Goal: Task Accomplishment & Management: Manage account settings

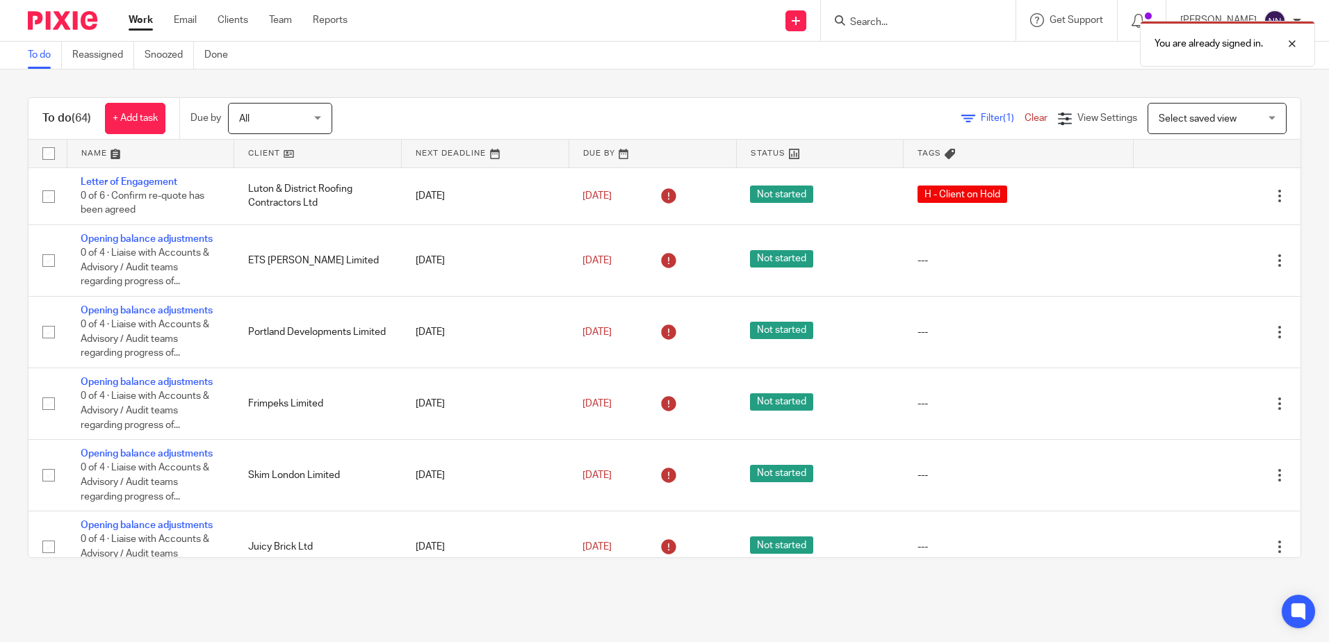
click at [259, 151] on link at bounding box center [317, 154] width 167 height 28
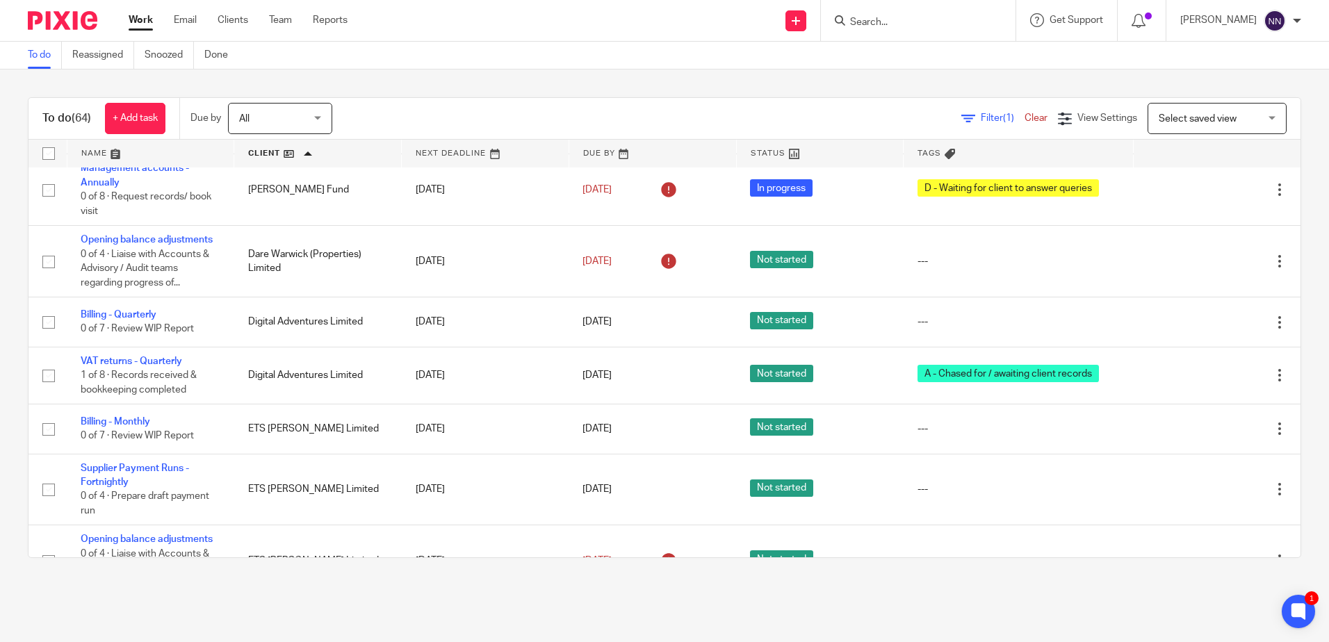
scroll to position [441, 0]
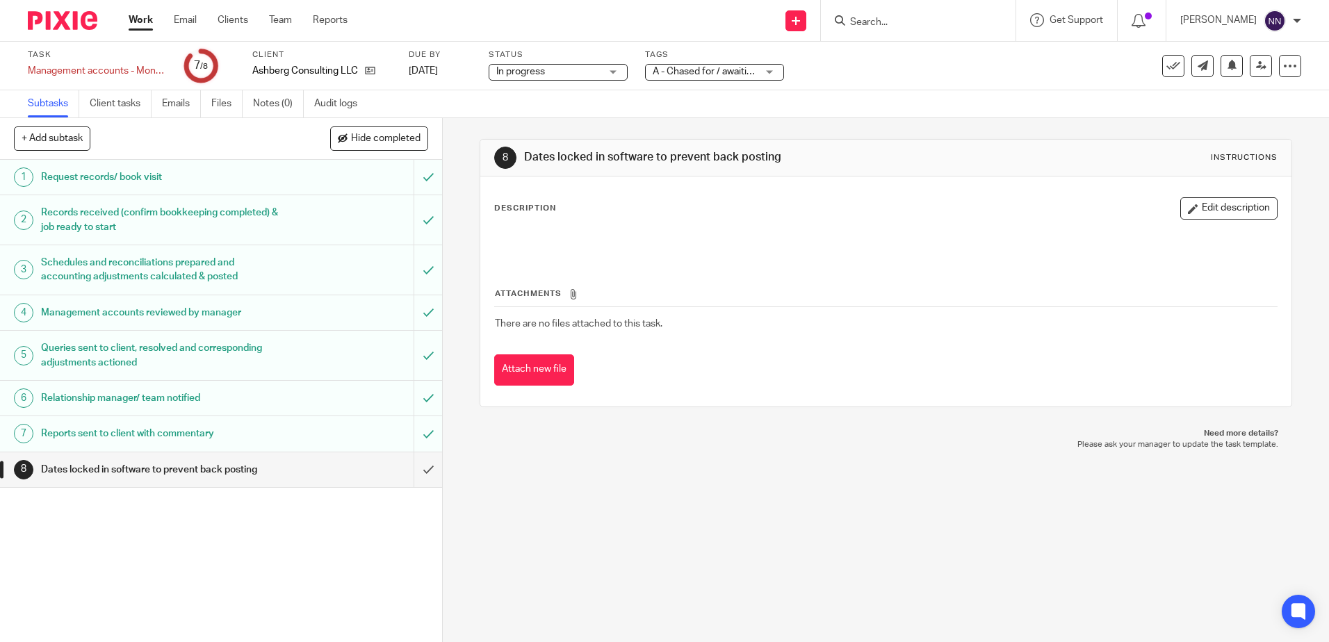
click at [773, 72] on div "A - Chased for / awaiting client records + 1" at bounding box center [714, 72] width 139 height 17
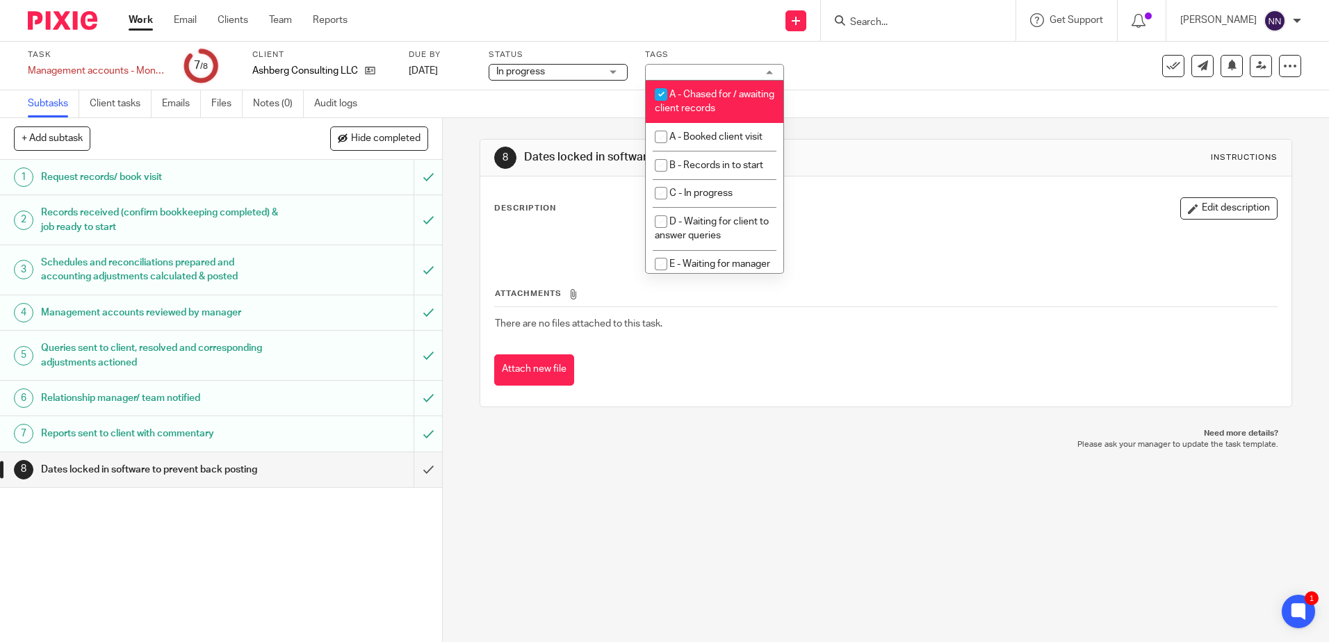
click at [661, 97] on input "checkbox" at bounding box center [661, 94] width 26 height 26
checkbox input "false"
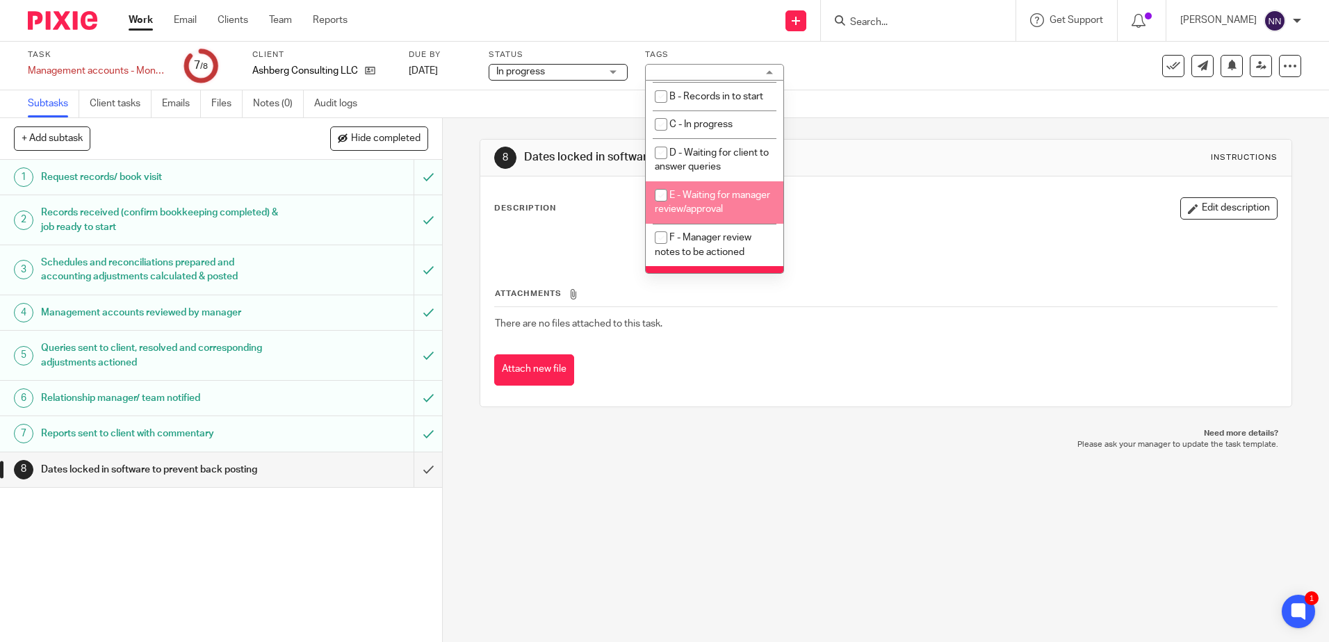
scroll to position [147, 0]
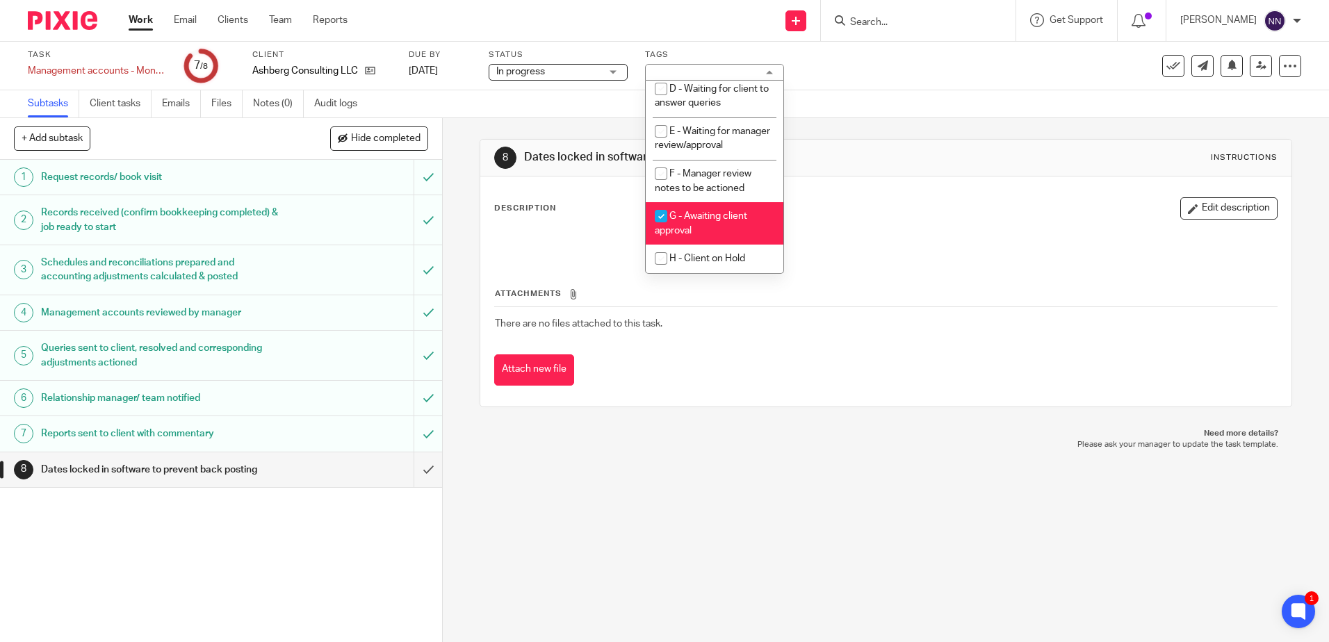
click at [672, 213] on input "checkbox" at bounding box center [661, 216] width 26 height 26
checkbox input "false"
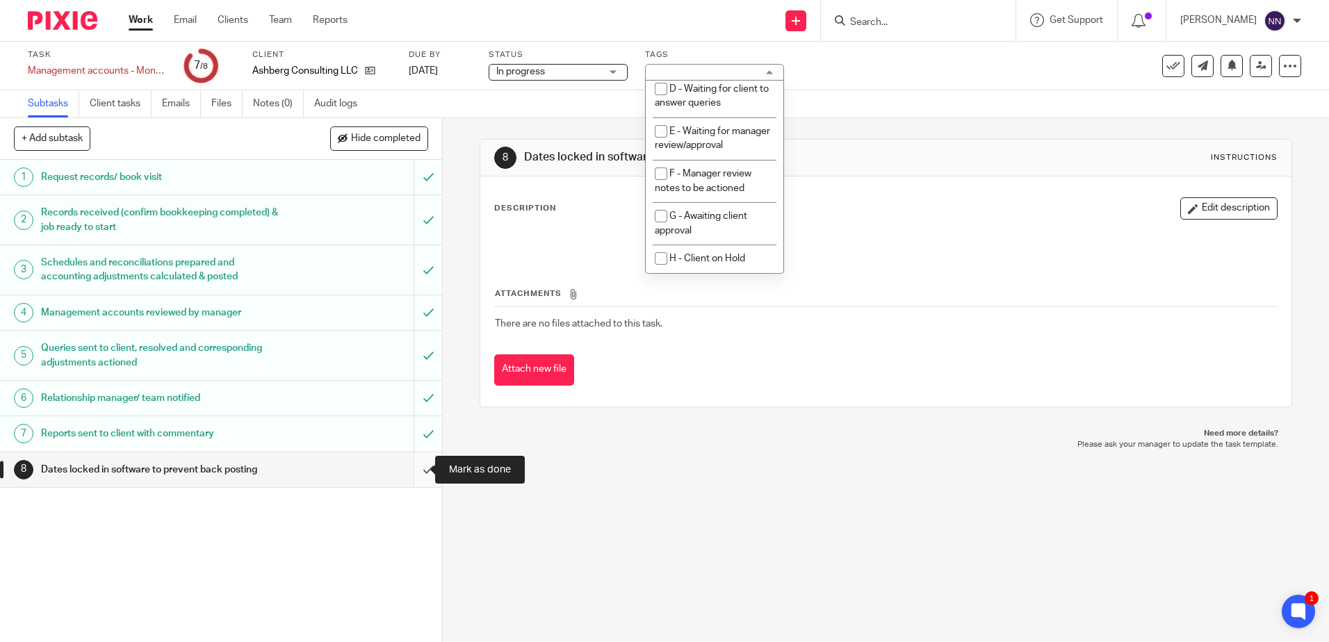
click at [415, 472] on input "submit" at bounding box center [221, 469] width 442 height 35
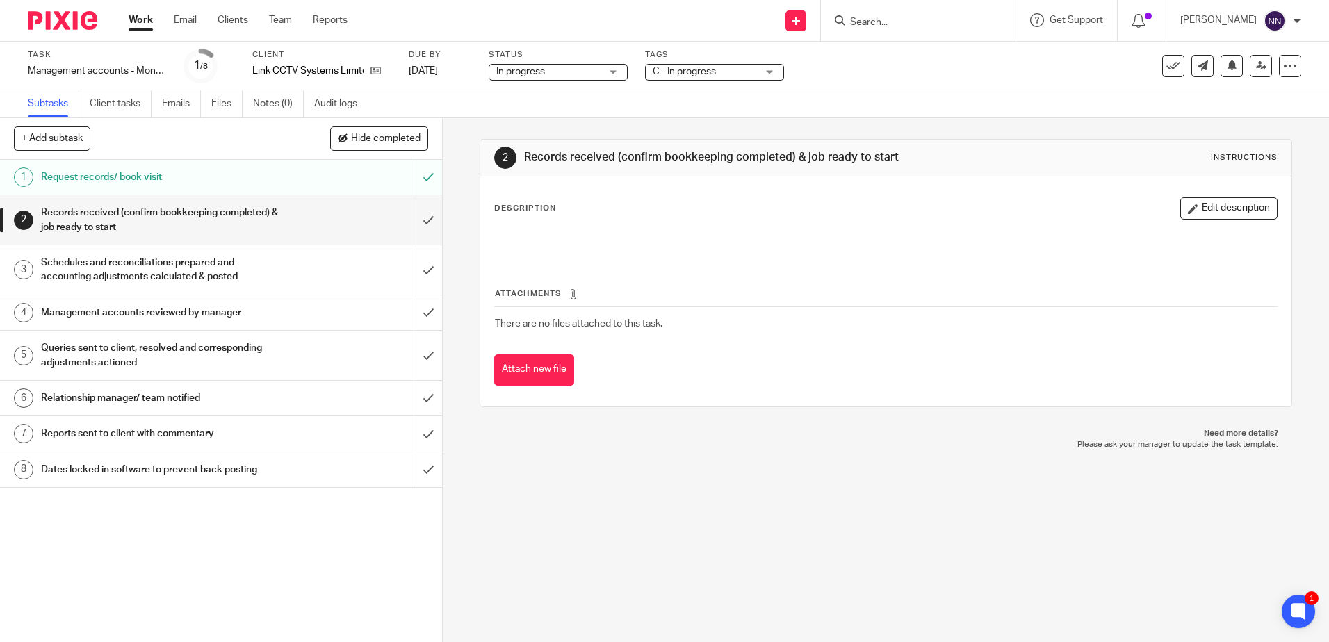
click at [756, 70] on span "C - In progress" at bounding box center [705, 72] width 104 height 15
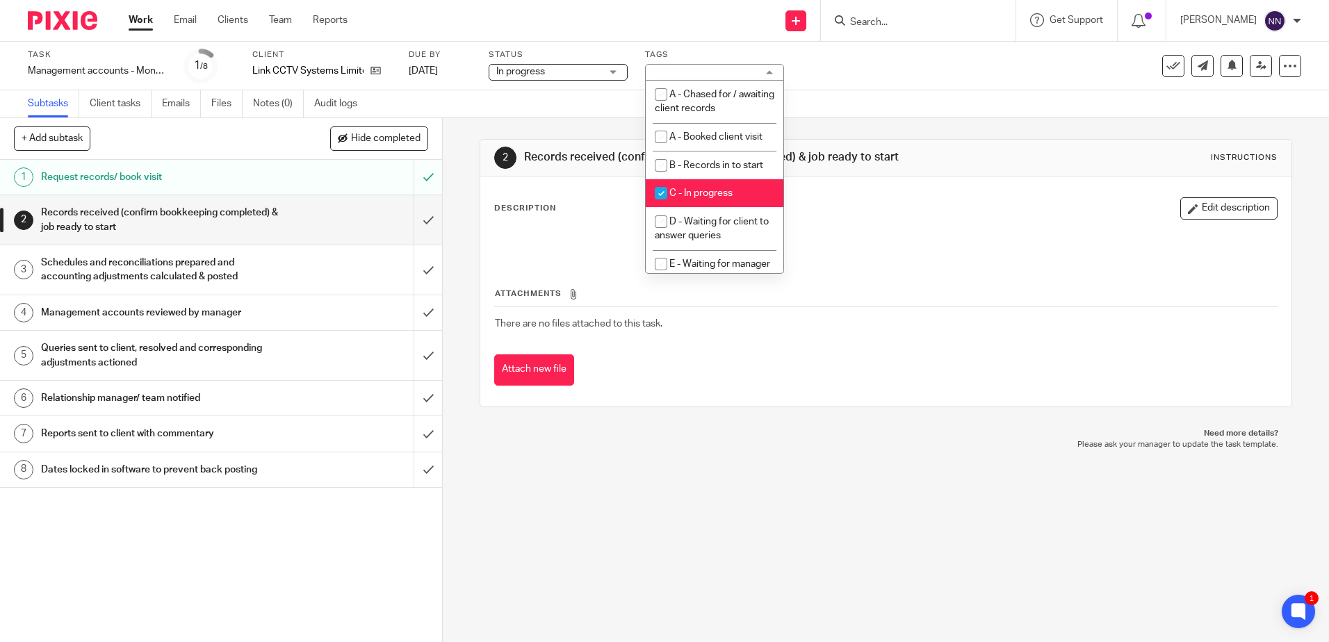
click at [662, 189] on input "checkbox" at bounding box center [661, 193] width 26 height 26
checkbox input "false"
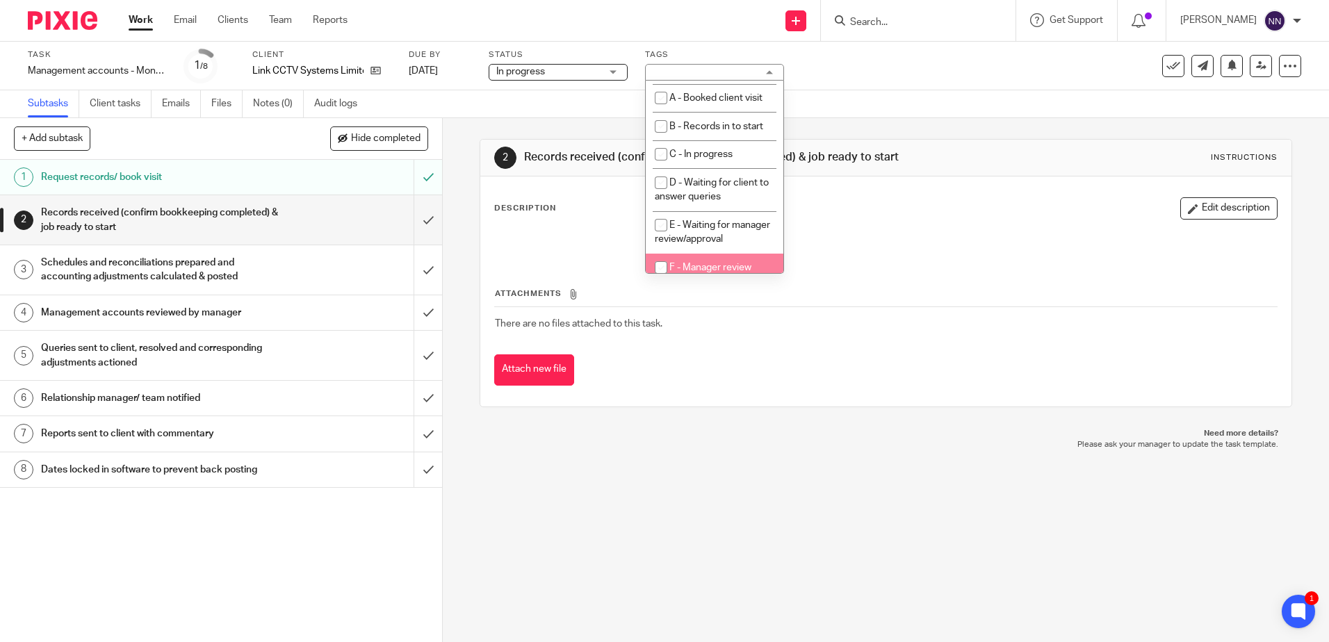
scroll to position [69, 0]
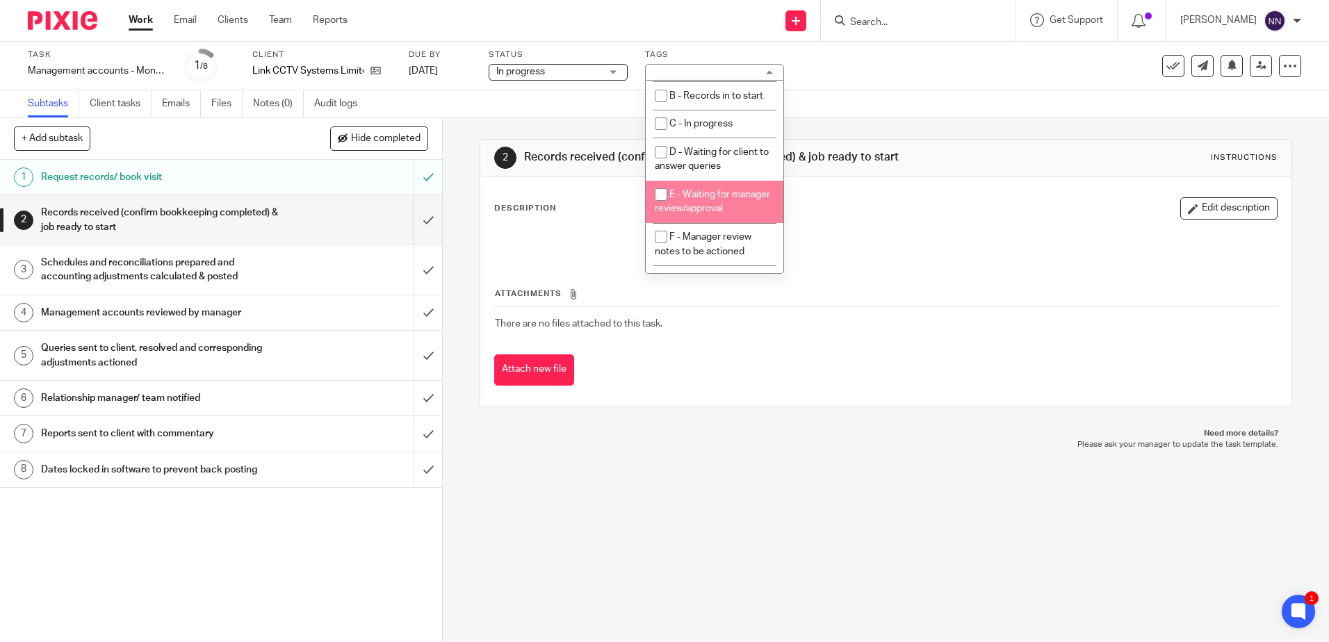
click at [657, 192] on input "checkbox" at bounding box center [661, 194] width 26 height 26
checkbox input "true"
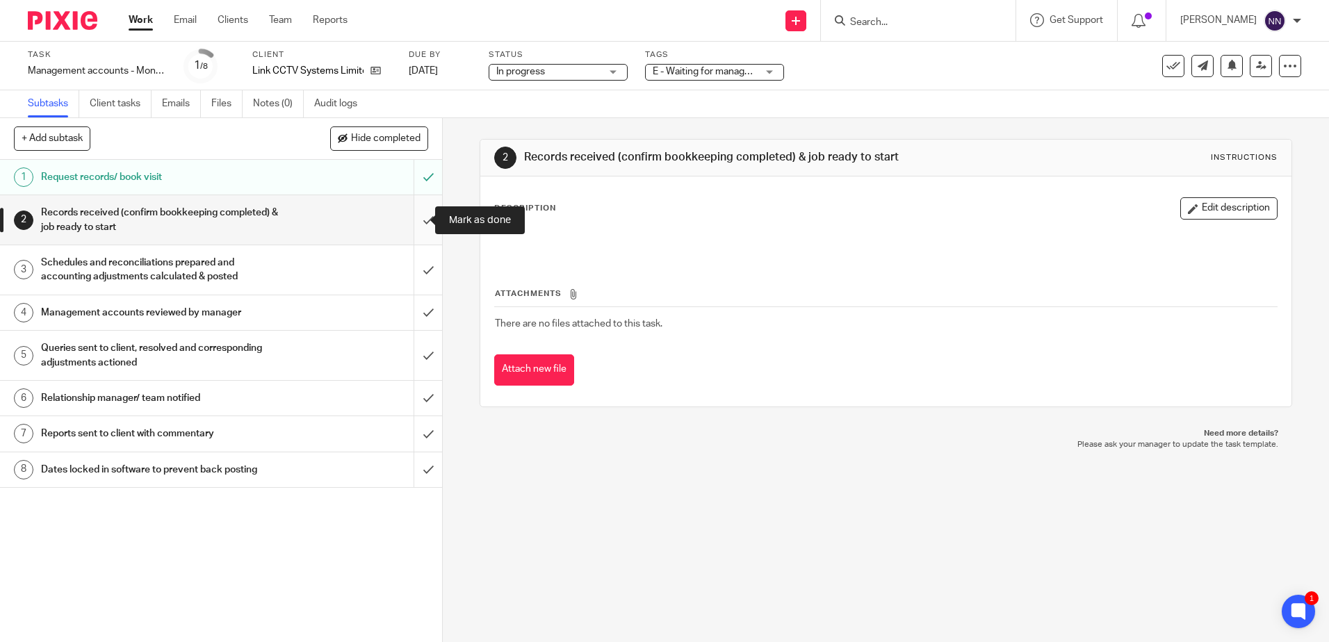
click at [409, 226] on input "submit" at bounding box center [221, 219] width 442 height 49
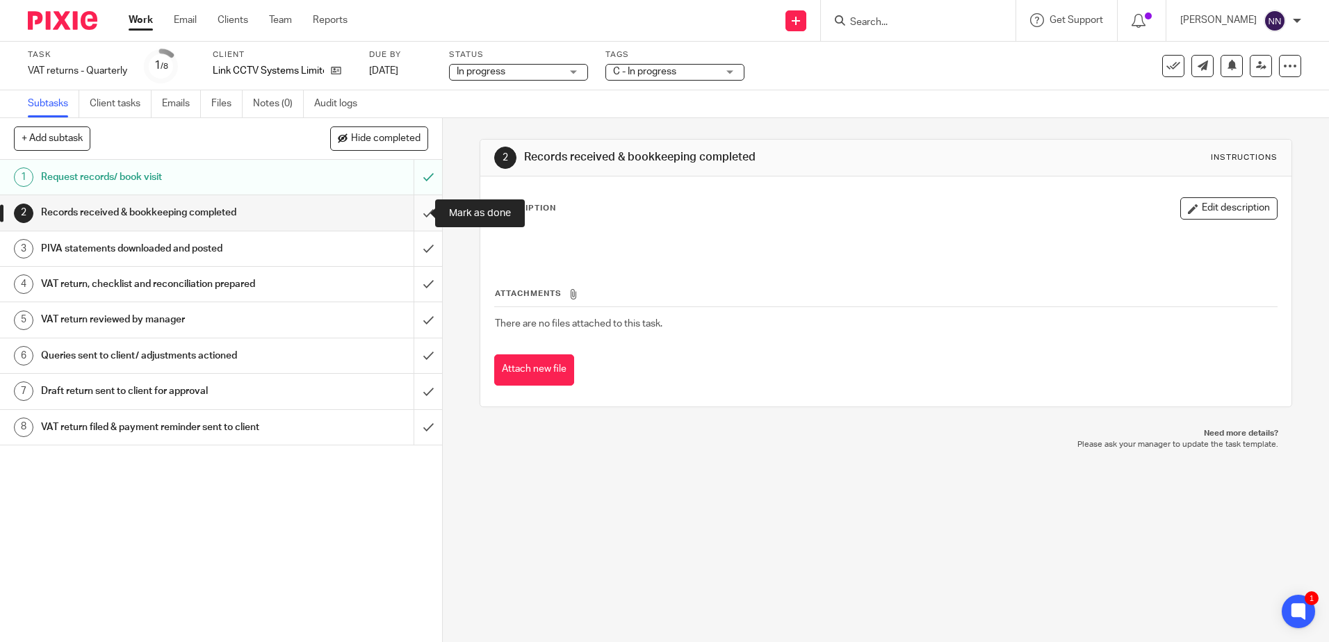
click at [419, 215] on input "submit" at bounding box center [221, 212] width 442 height 35
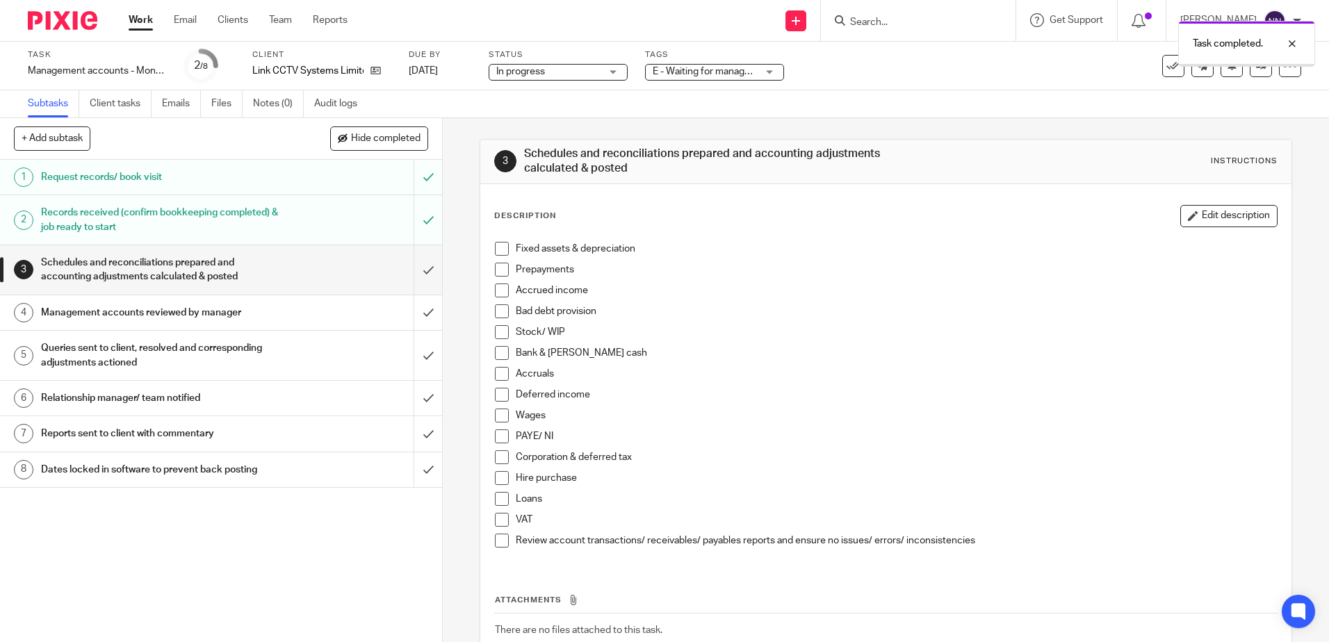
click at [417, 268] on input "submit" at bounding box center [221, 269] width 442 height 49
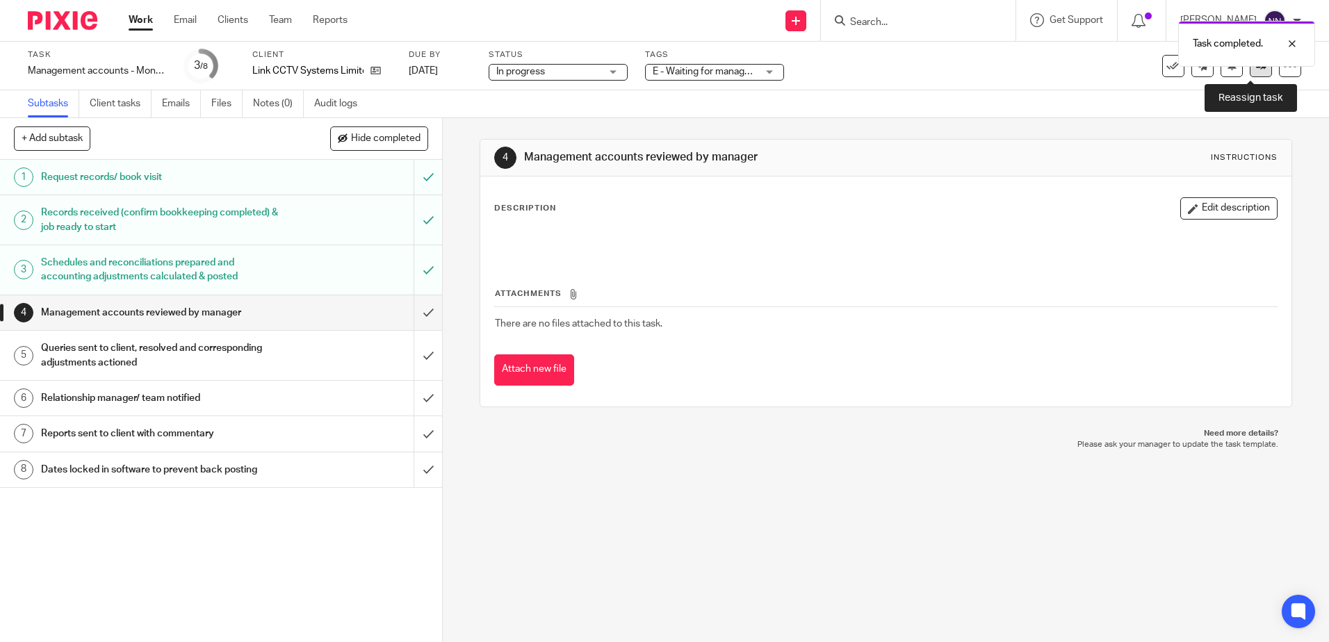
click at [1256, 72] on link at bounding box center [1260, 66] width 22 height 22
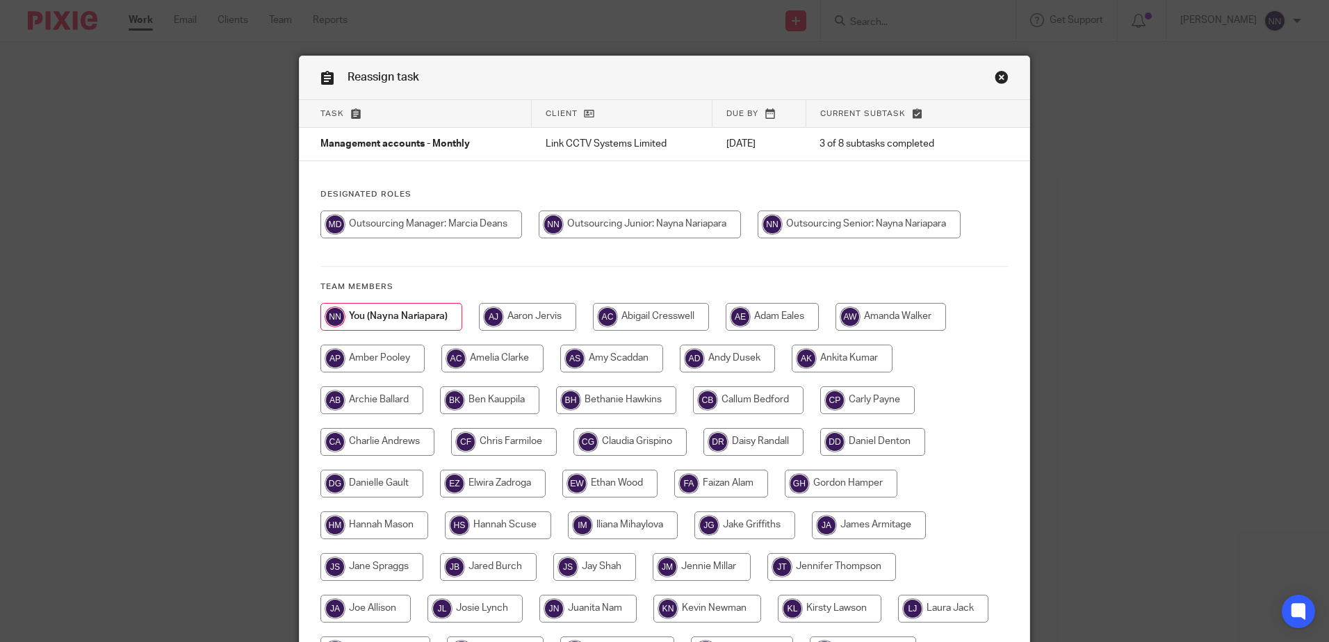
click at [461, 225] on input "radio" at bounding box center [421, 225] width 202 height 28
radio input "true"
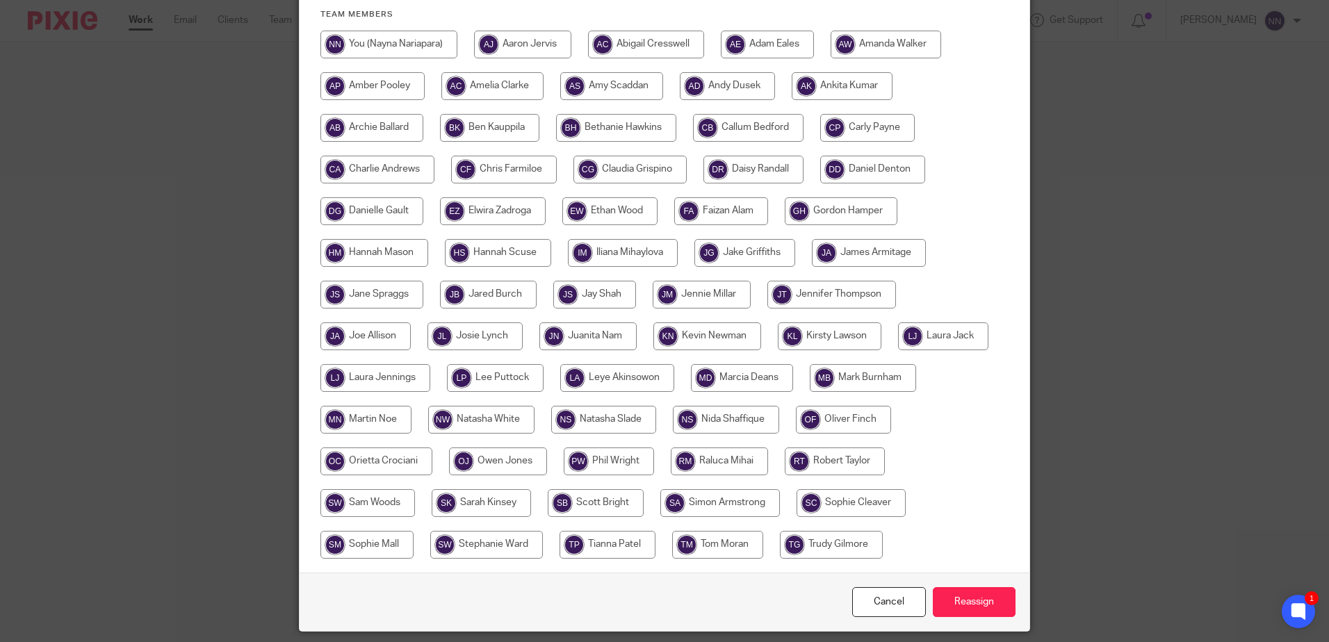
scroll to position [318, 0]
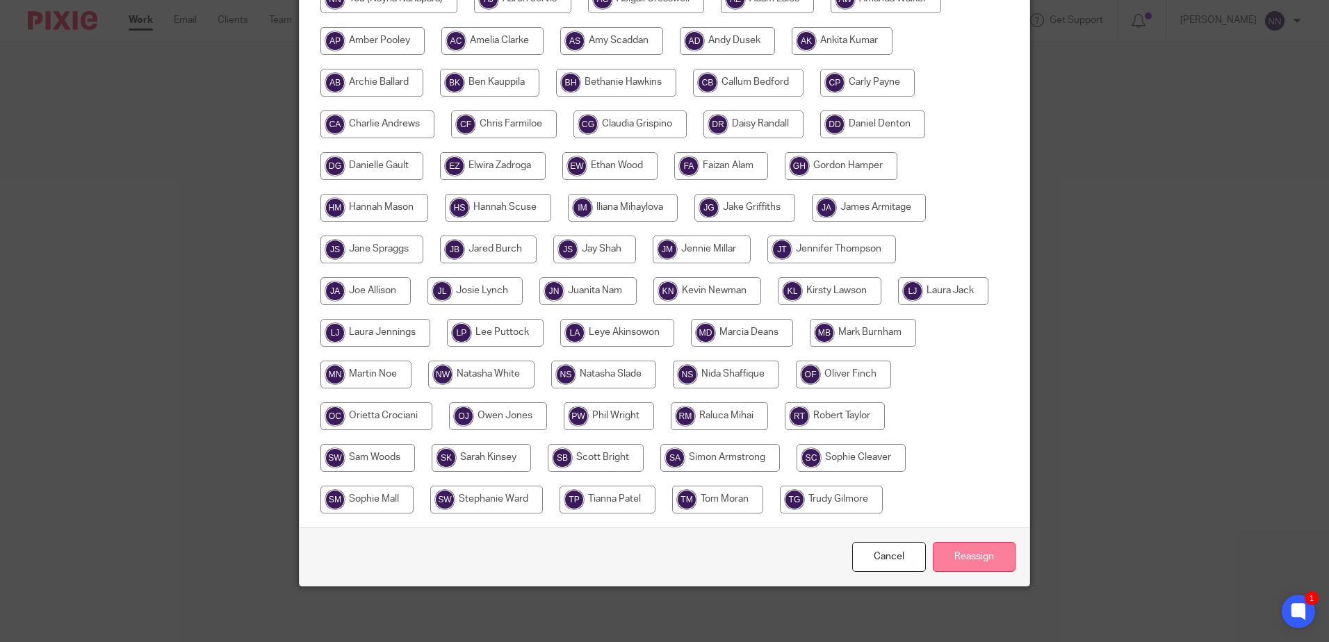
click at [967, 559] on input "Reassign" at bounding box center [974, 557] width 83 height 30
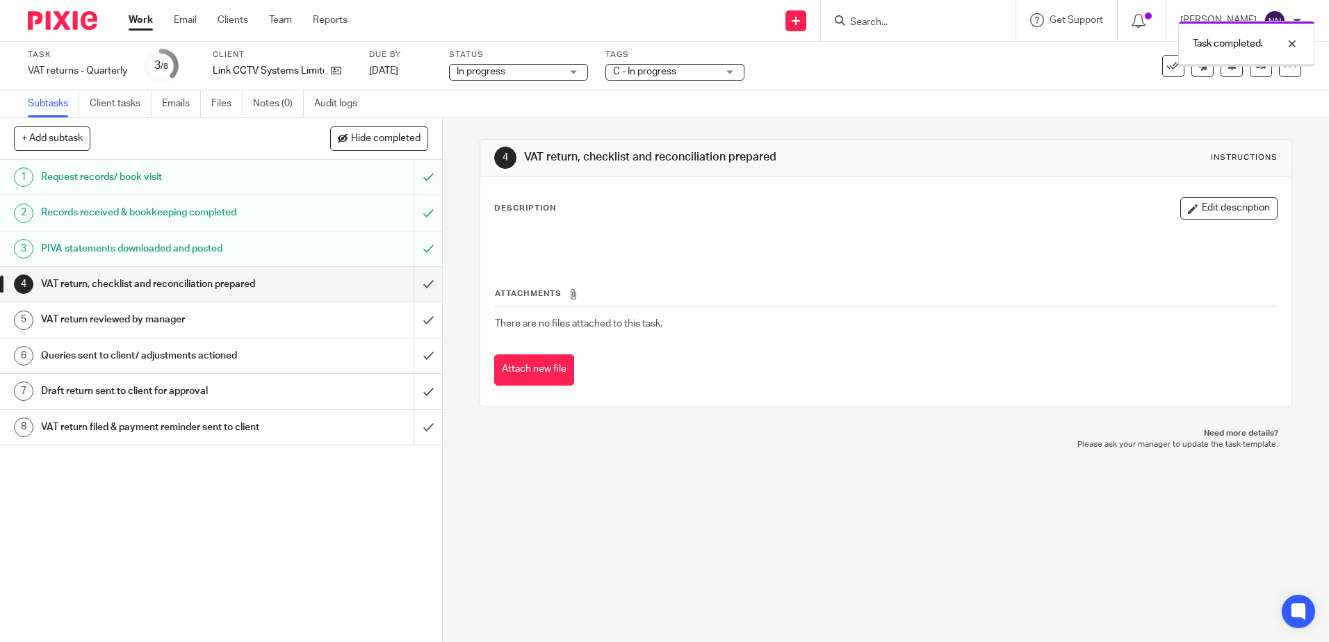
click at [409, 288] on input "submit" at bounding box center [221, 284] width 442 height 35
drag, startPoint x: 735, startPoint y: 73, endPoint x: 725, endPoint y: 81, distance: 12.4
click at [735, 73] on div "C - In progress" at bounding box center [674, 72] width 139 height 17
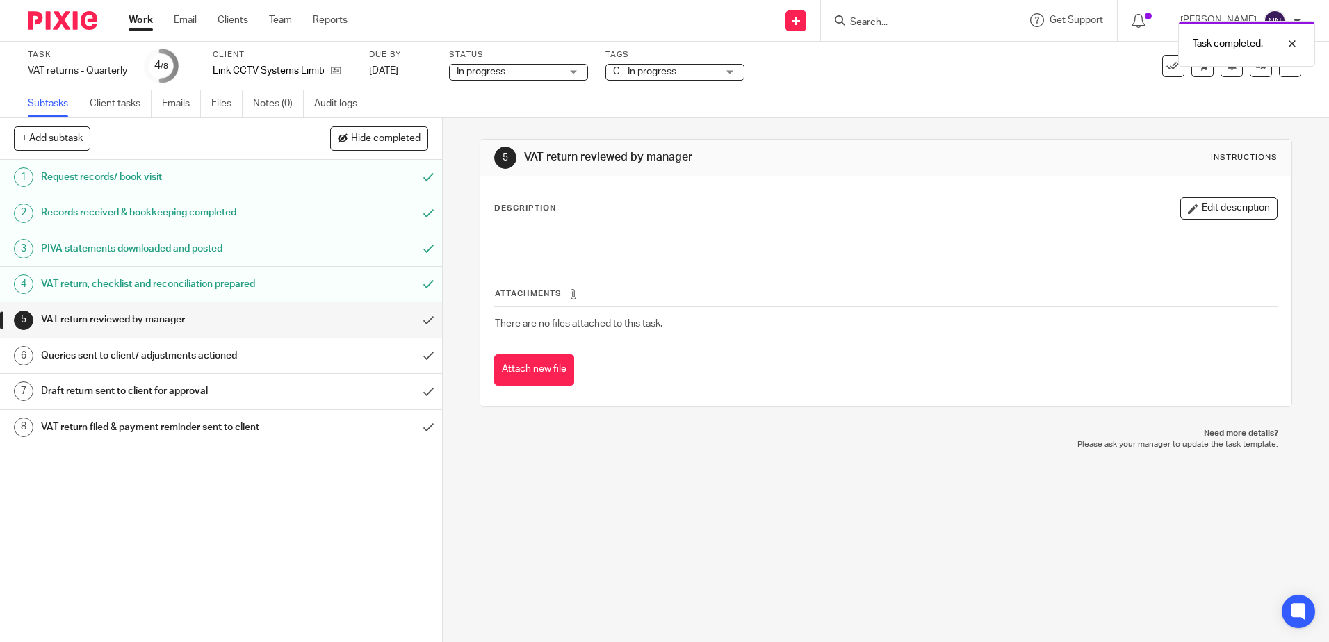
click at [730, 70] on div "C - In progress" at bounding box center [674, 72] width 139 height 17
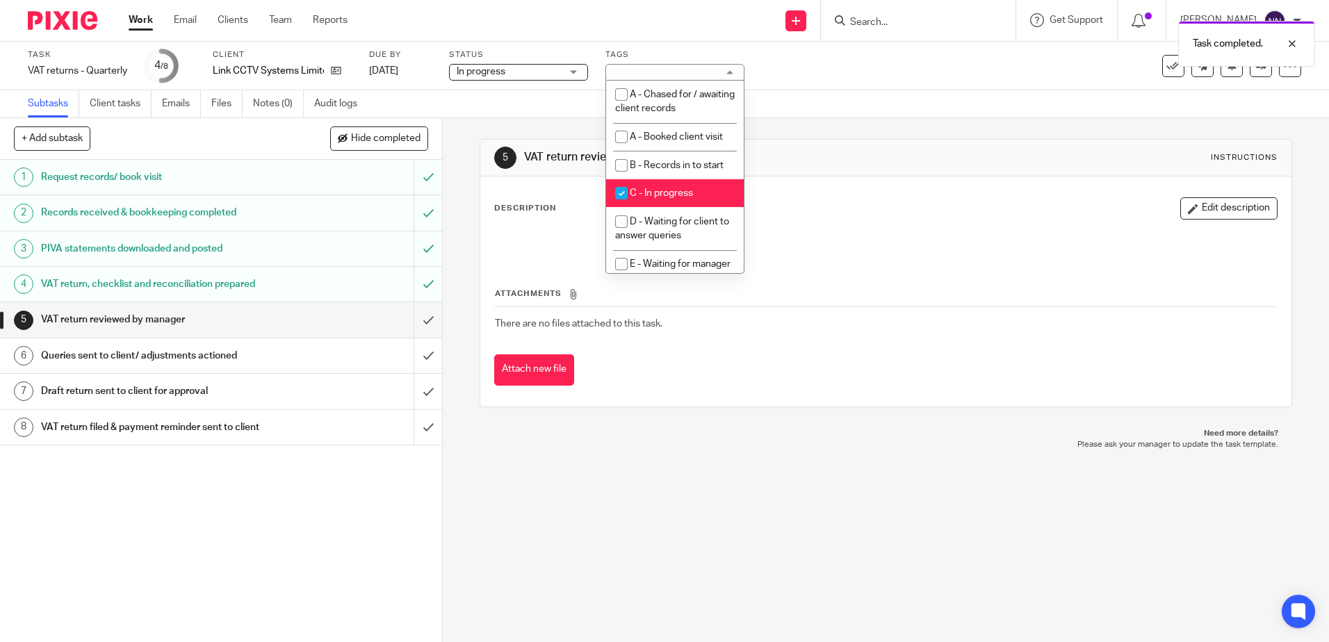
click at [627, 192] on input "checkbox" at bounding box center [621, 193] width 26 height 26
checkbox input "false"
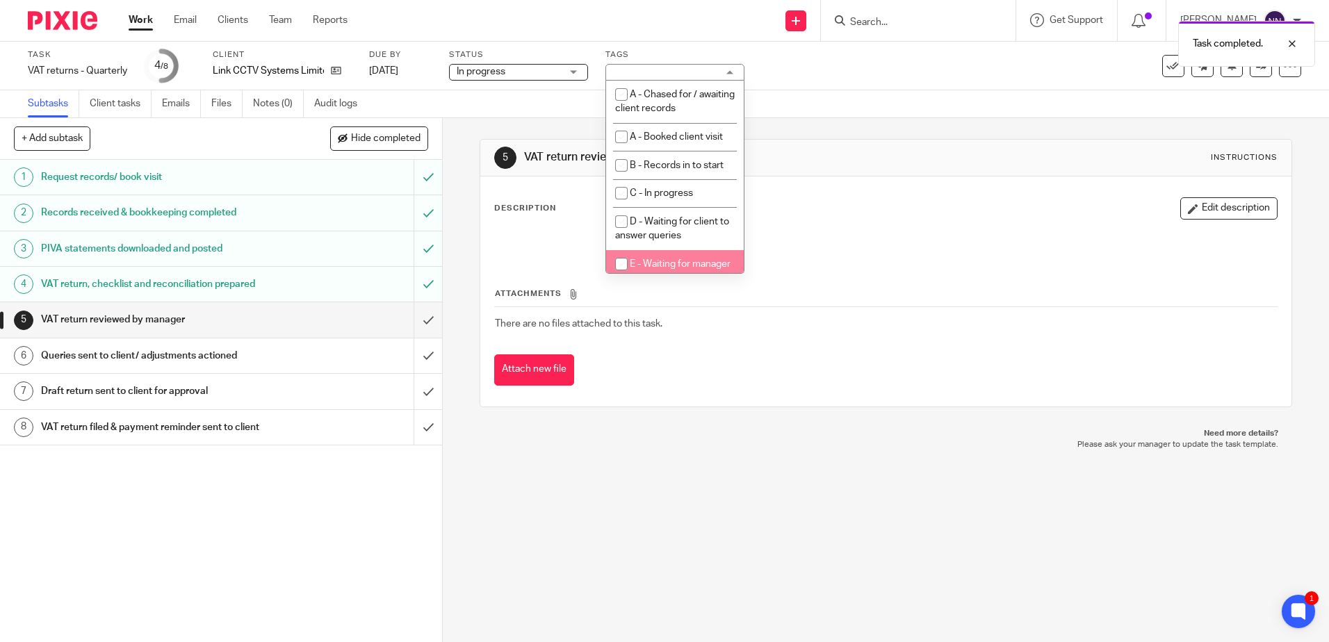
click at [623, 262] on input "checkbox" at bounding box center [621, 264] width 26 height 26
checkbox input "true"
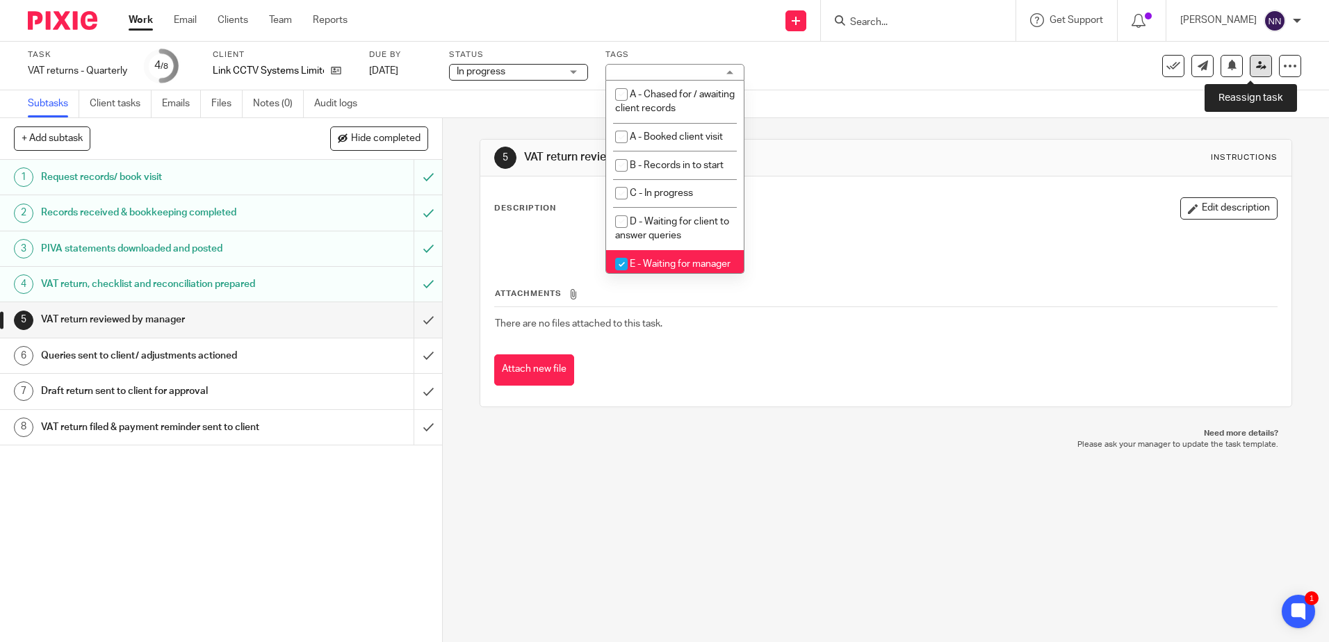
click at [1256, 70] on icon at bounding box center [1261, 65] width 10 height 10
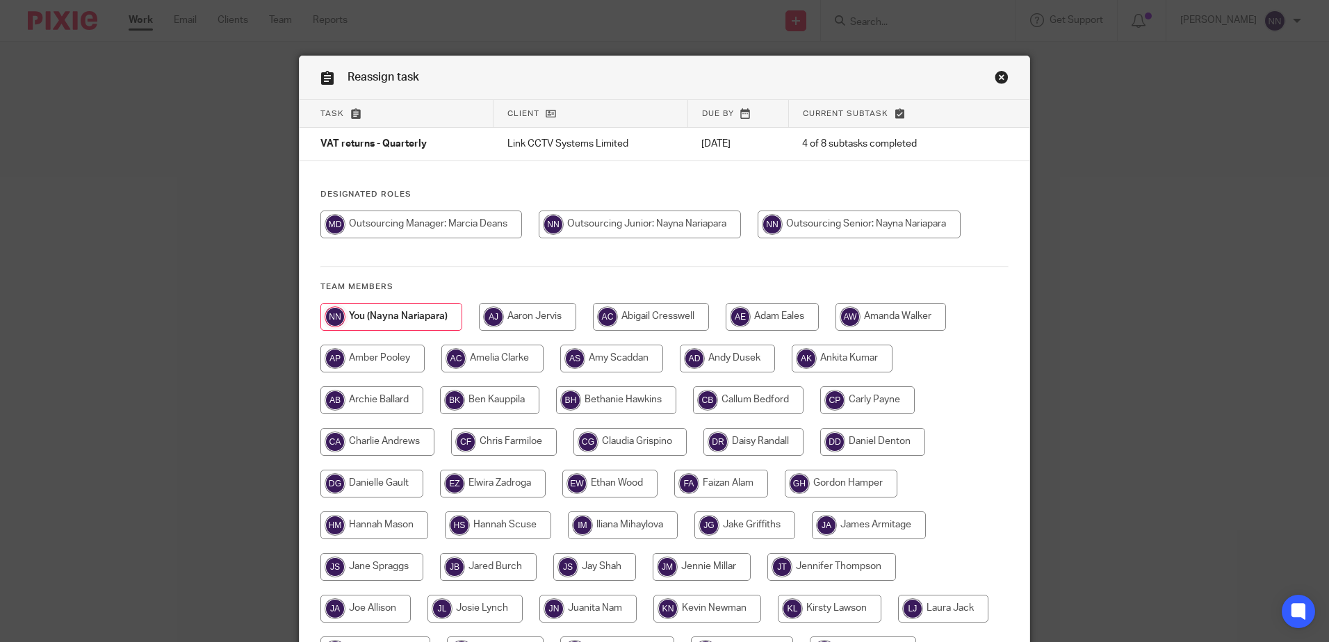
click at [470, 227] on input "radio" at bounding box center [421, 225] width 202 height 28
radio input "true"
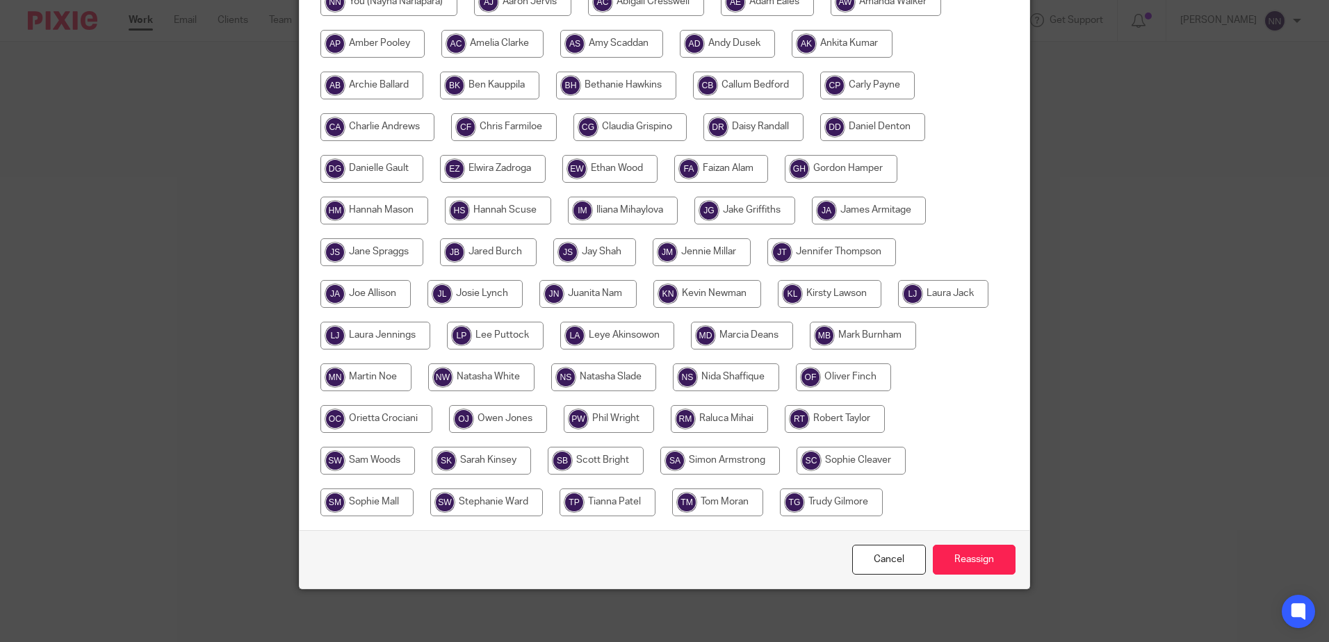
scroll to position [318, 0]
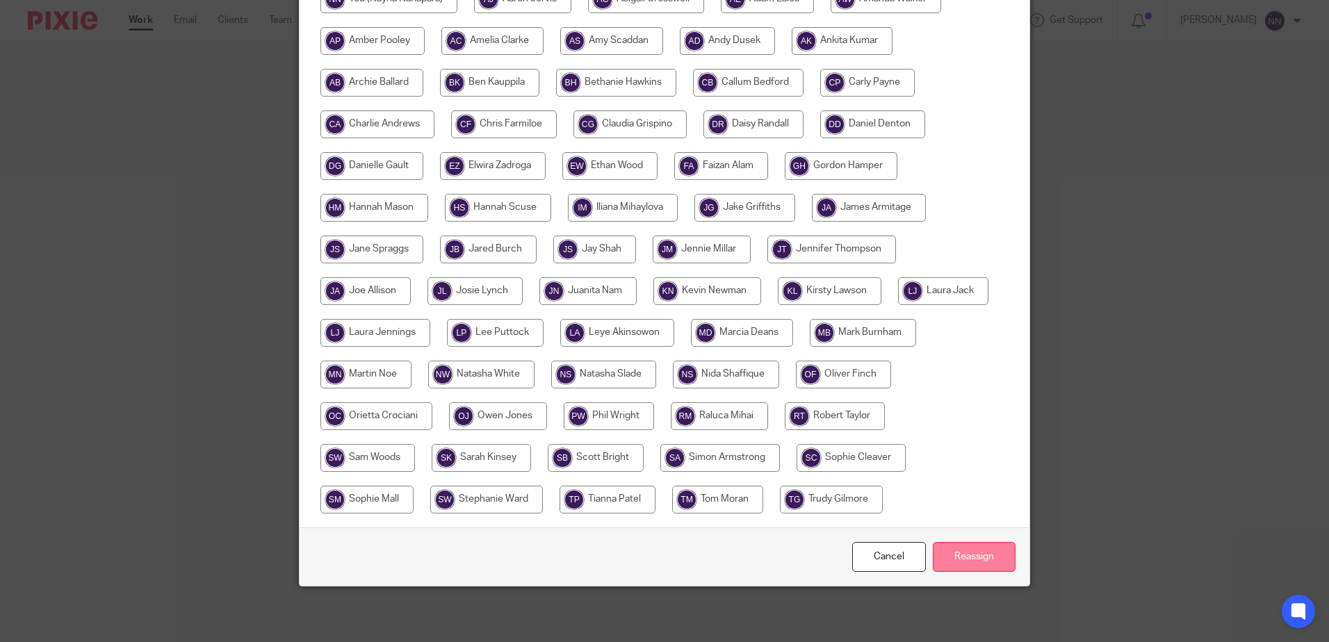
click at [951, 560] on input "Reassign" at bounding box center [974, 557] width 83 height 30
